Goal: Task Accomplishment & Management: Complete application form

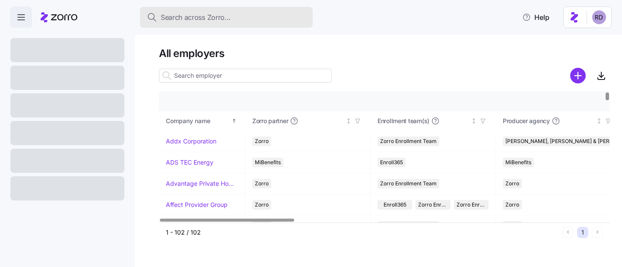
click at [196, 19] on span "Search across Zorro..." at bounding box center [196, 17] width 70 height 11
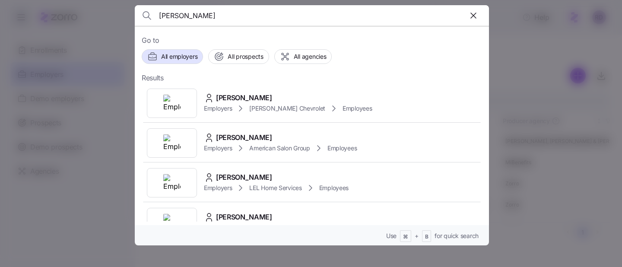
type input "ann carlton"
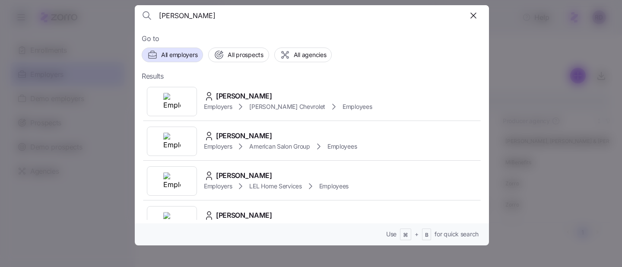
click at [115, 65] on div at bounding box center [311, 133] width 622 height 267
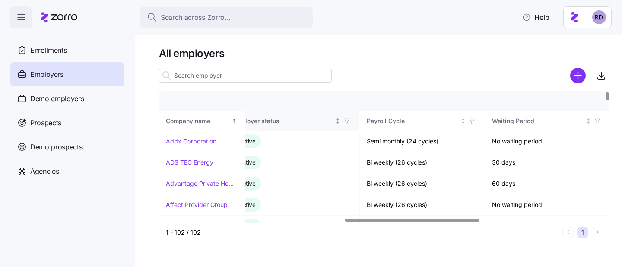
scroll to position [0, 570]
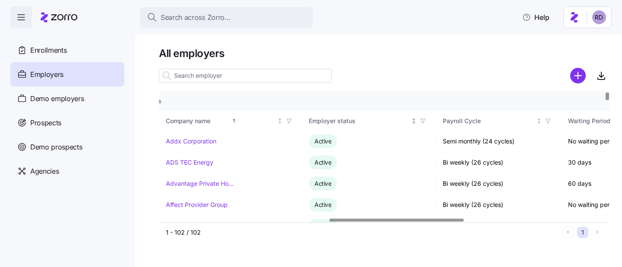
click at [425, 122] on icon "button" at bounding box center [423, 121] width 6 height 6
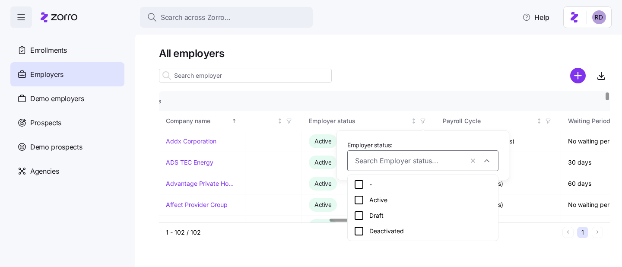
click at [373, 218] on div "Draft" at bounding box center [423, 216] width 138 height 10
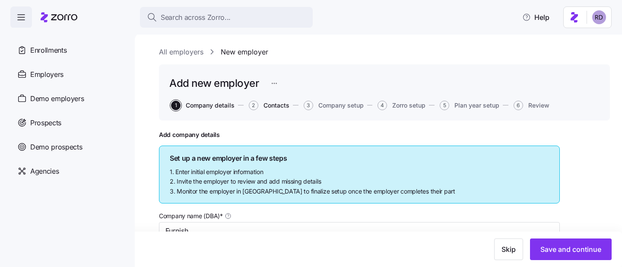
click at [274, 107] on span "Contacts" at bounding box center [277, 105] width 26 height 6
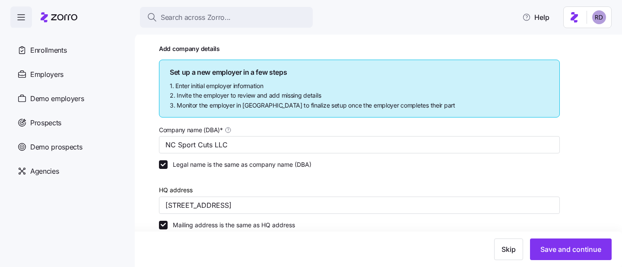
scroll to position [66, 0]
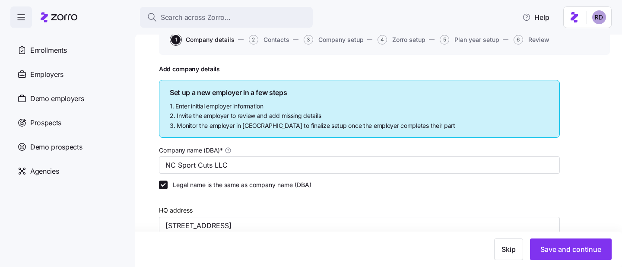
click at [260, 35] on button "2 Contacts" at bounding box center [269, 40] width 41 height 10
